Goal: Task Accomplishment & Management: Manage account settings

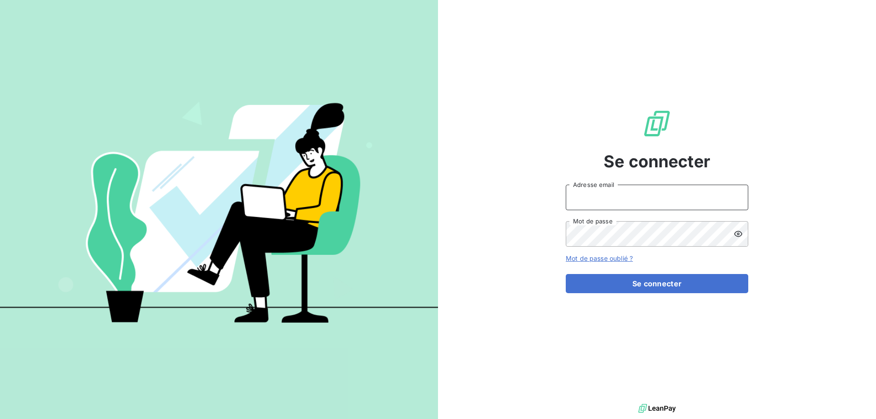
type input "[PERSON_NAME][EMAIL_ADDRESS][DOMAIN_NAME]"
click at [688, 272] on form "alexandra.becker@amiad.com Adresse email Mot de passe Mot de passe oublié ? Se …" at bounding box center [657, 239] width 183 height 109
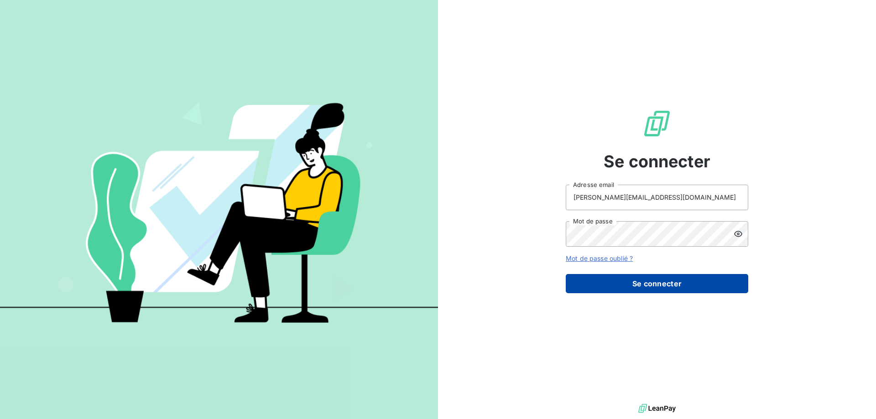
click at [685, 278] on button "Se connecter" at bounding box center [657, 283] width 183 height 19
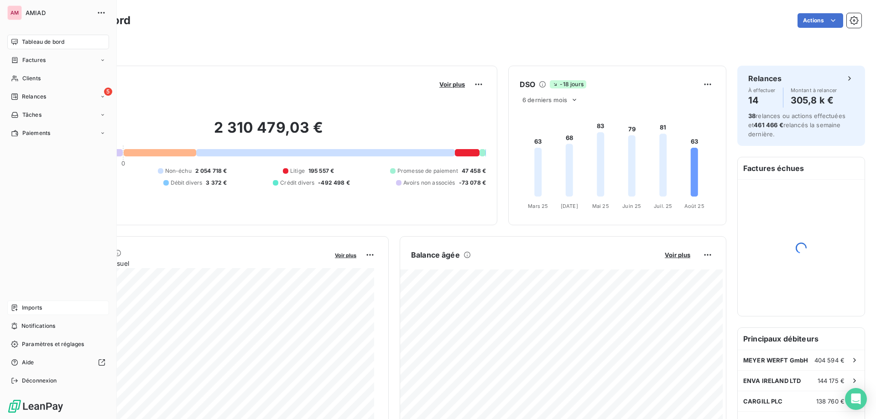
click at [13, 305] on icon at bounding box center [14, 308] width 5 height 6
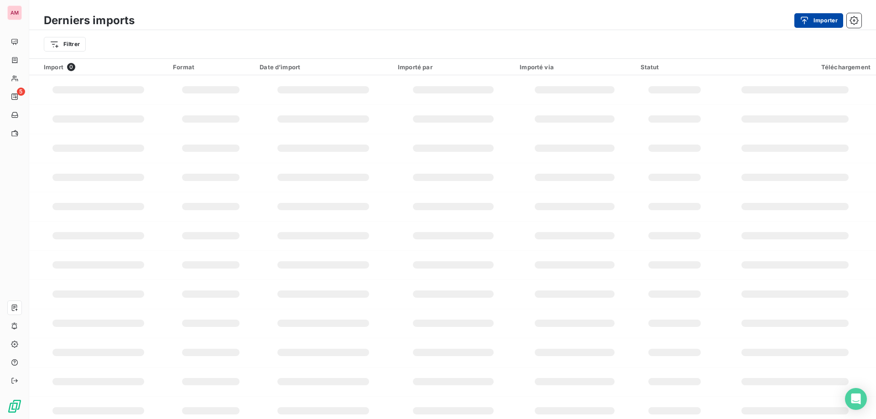
click at [806, 19] on icon "button" at bounding box center [804, 20] width 9 height 9
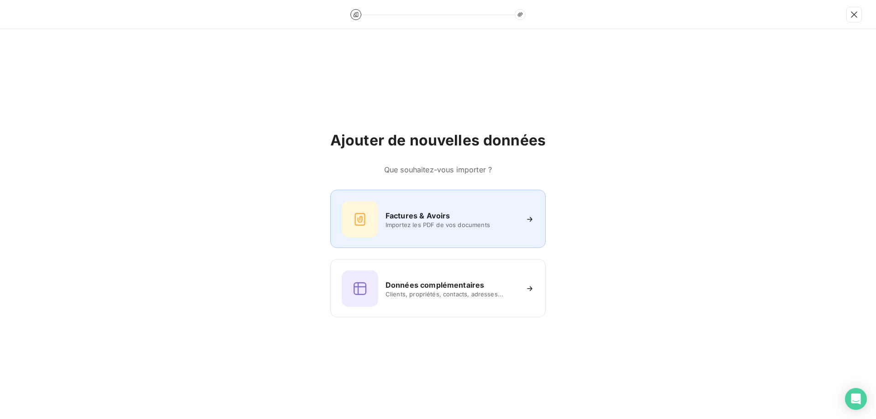
click at [451, 214] on div "Factures & Avoirs" at bounding box center [452, 215] width 132 height 11
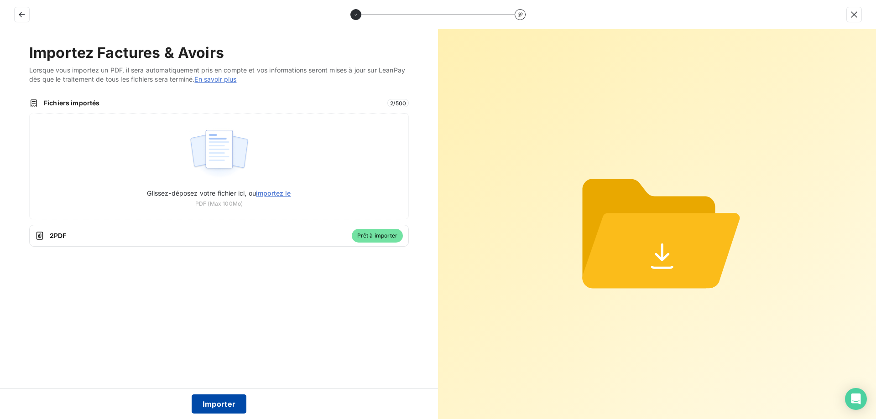
click at [219, 403] on button "Importer" at bounding box center [219, 404] width 55 height 19
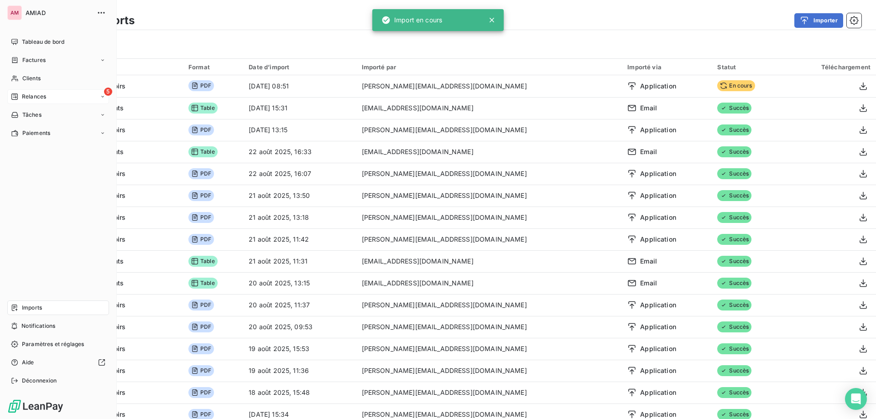
click at [24, 96] on span "Relances" at bounding box center [34, 97] width 24 height 8
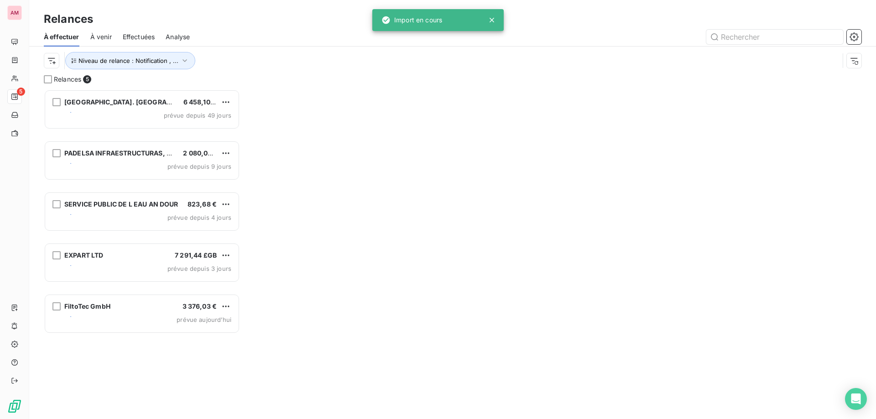
scroll to position [7, 7]
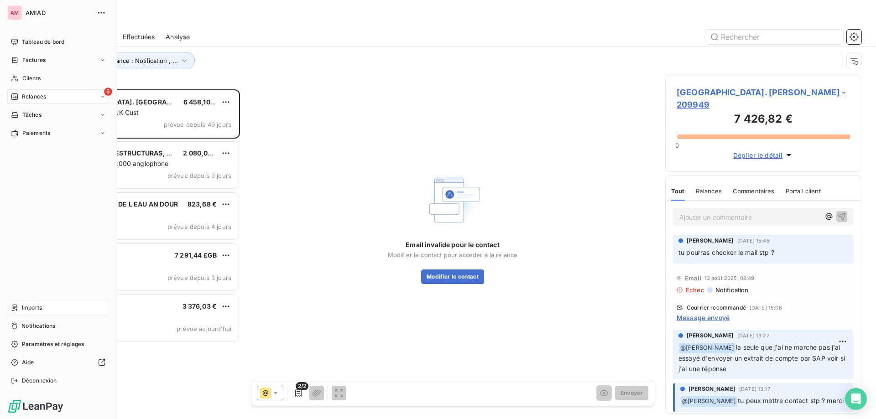
click at [13, 308] on icon at bounding box center [14, 307] width 7 height 7
